Goal: Information Seeking & Learning: Learn about a topic

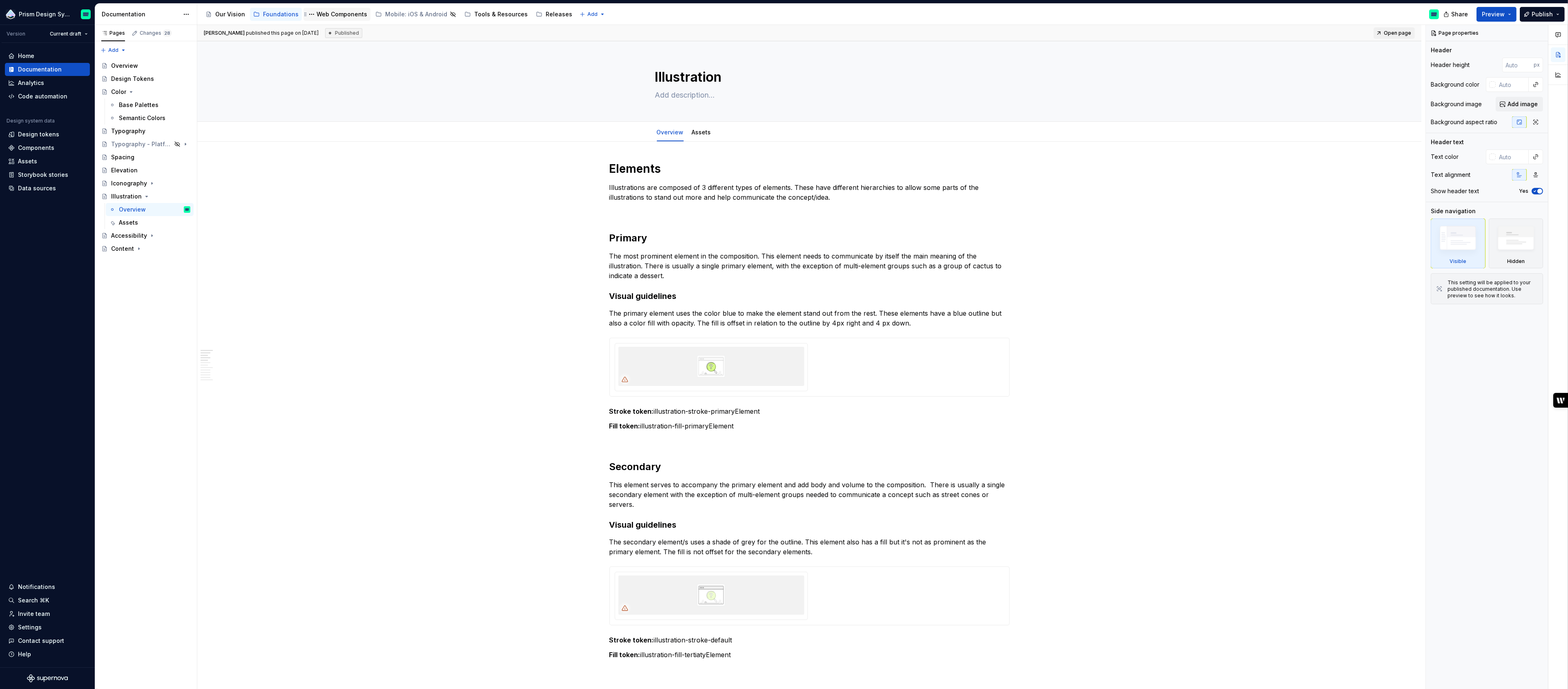
click at [340, 13] on div "Web Components" at bounding box center [342, 14] width 51 height 8
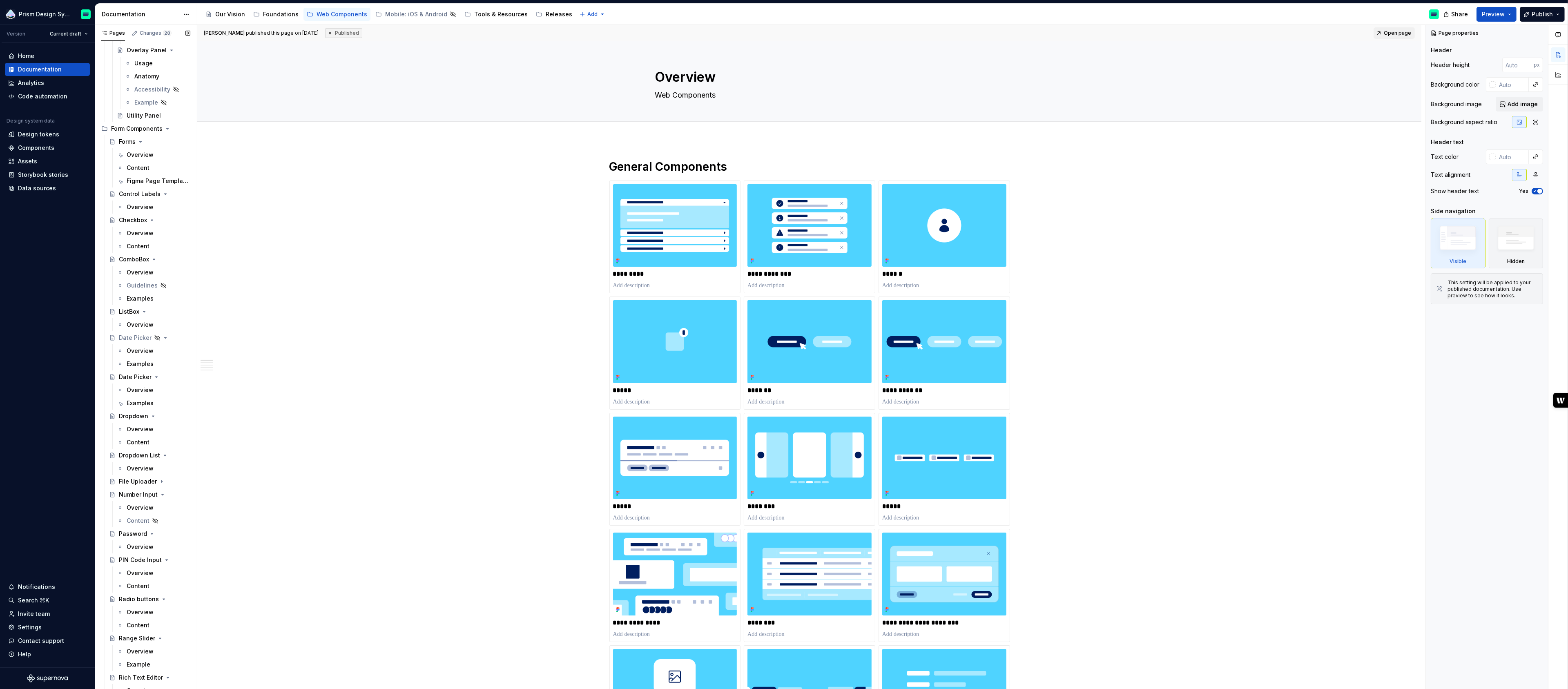
scroll to position [1140, 0]
click at [139, 272] on div "Overview" at bounding box center [140, 272] width 27 height 8
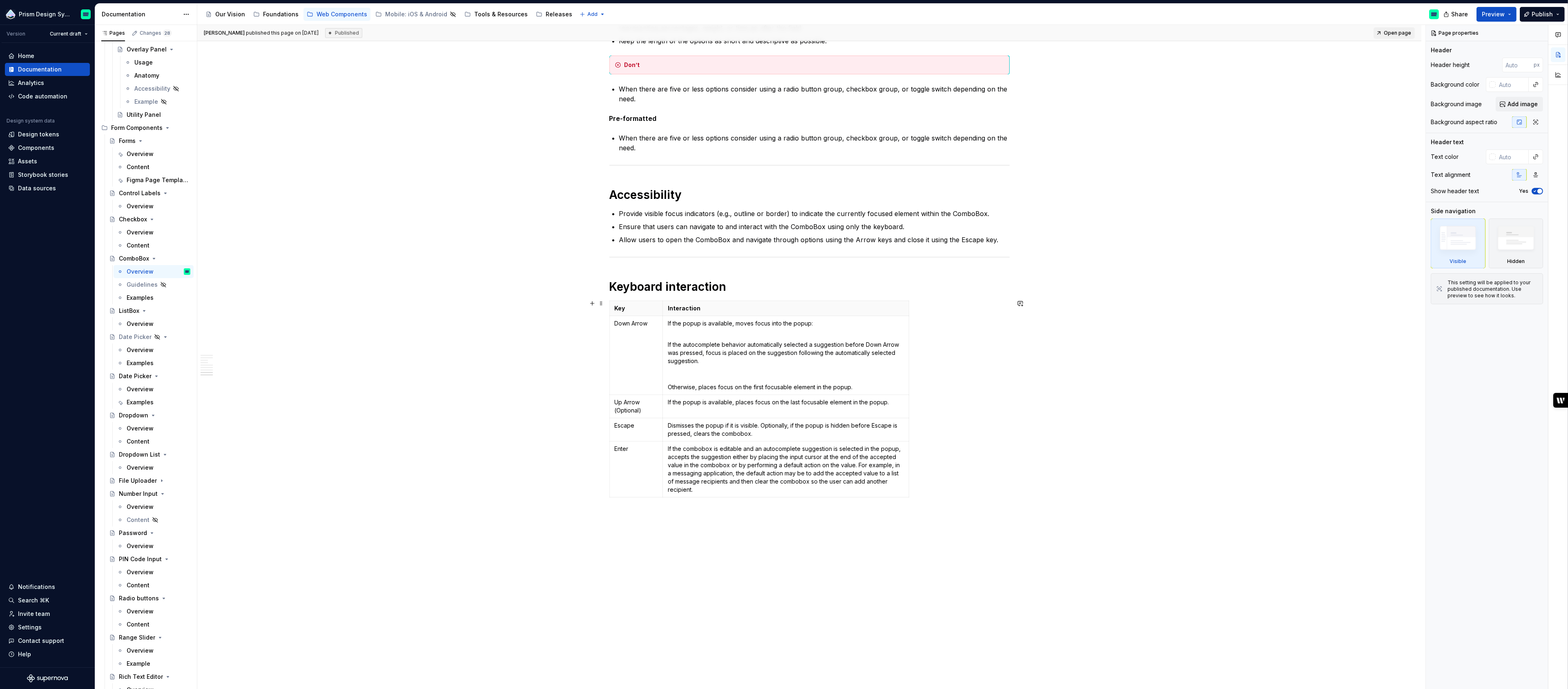
scroll to position [1879, 0]
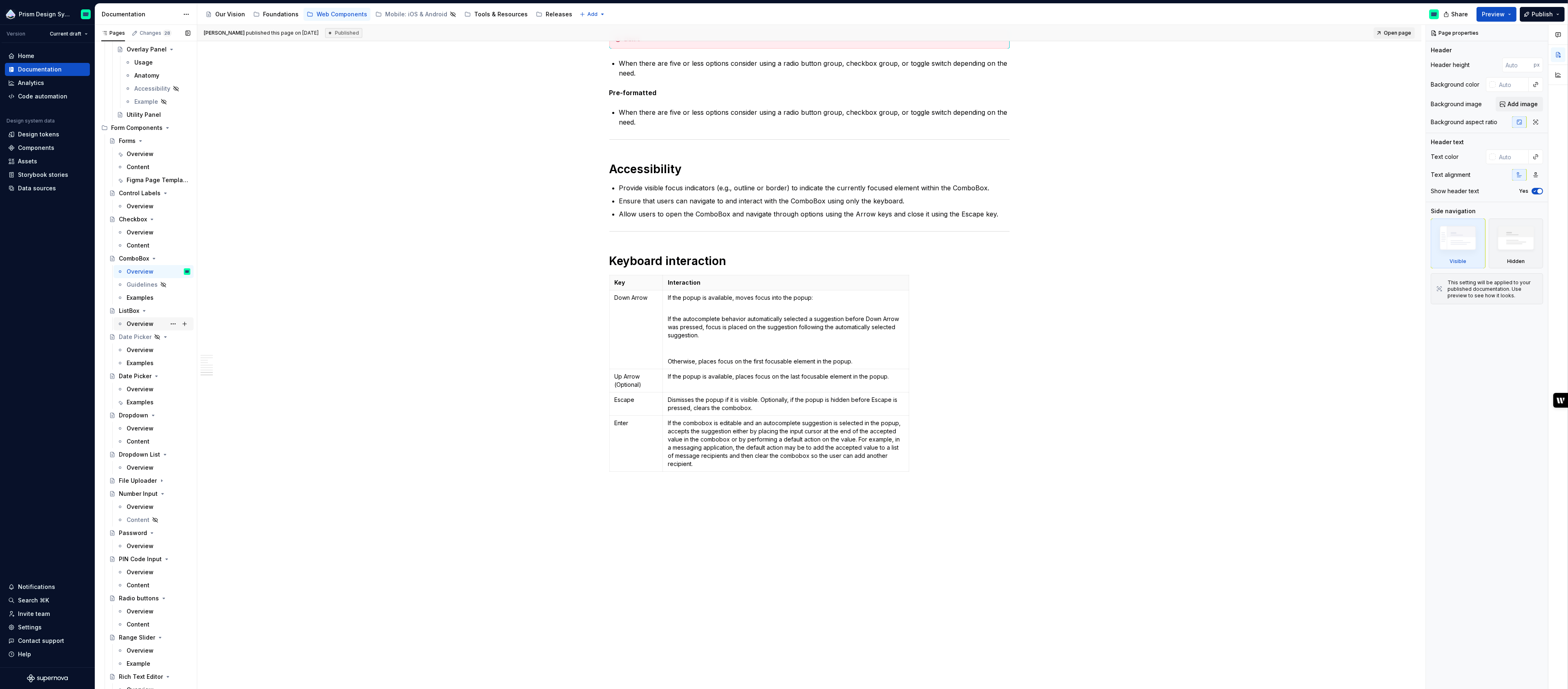
click at [142, 324] on div "Overview" at bounding box center [140, 324] width 27 height 8
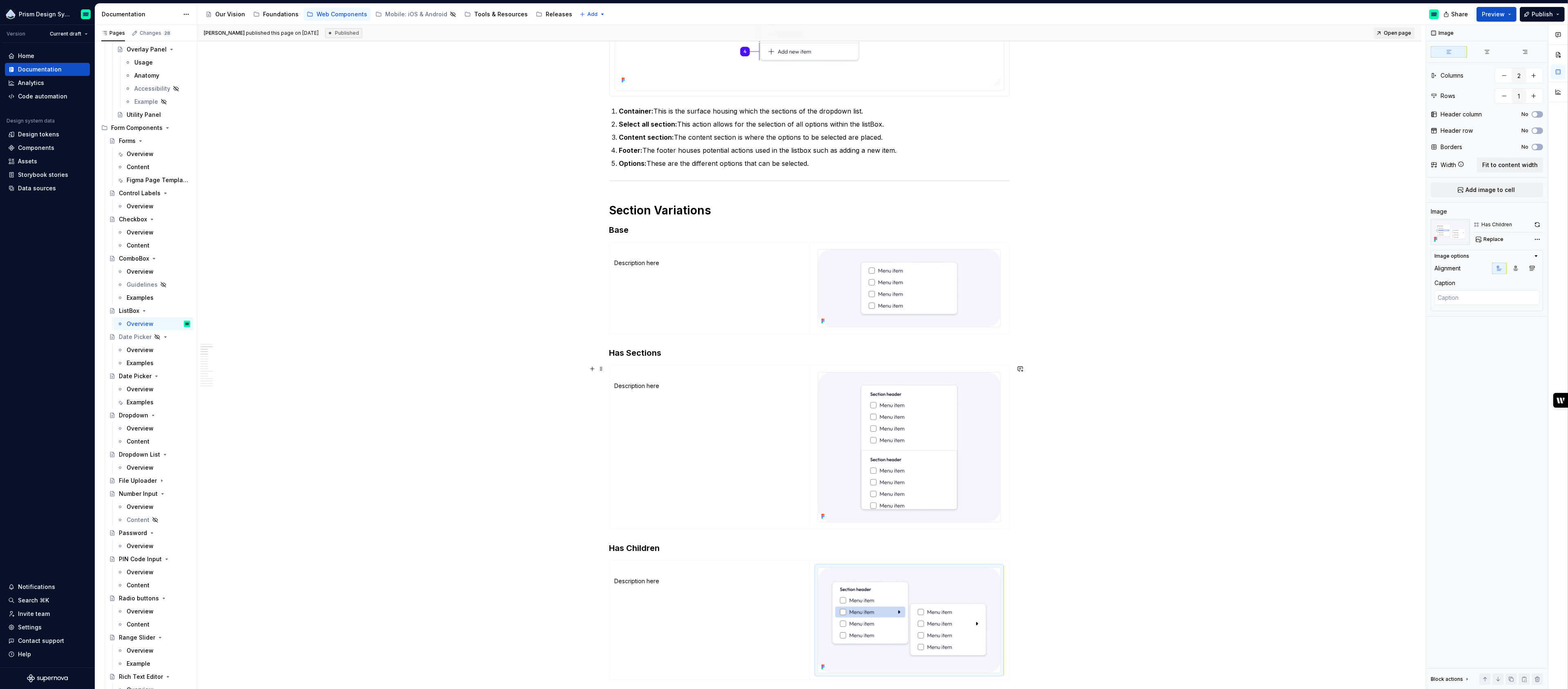
scroll to position [248, 0]
click at [893, 471] on img at bounding box center [909, 452] width 182 height 150
type textarea "*"
